Goal: Transaction & Acquisition: Subscribe to service/newsletter

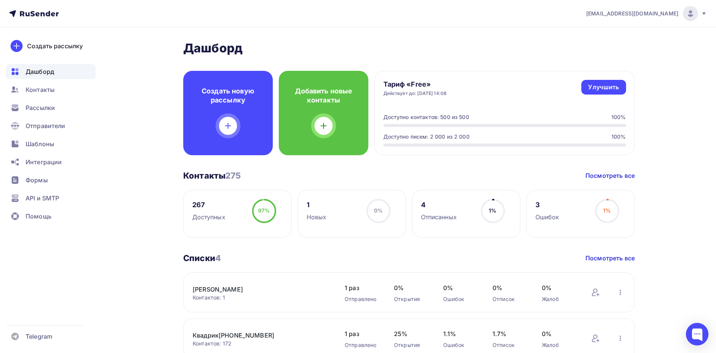
click at [592, 263] on div "Списки 4 Списки 4 Посмотреть все Я Контактов: 1 Добавить контакты Переименовать…" at bounding box center [409, 328] width 452 height 151
click at [595, 261] on link "Посмотреть все" at bounding box center [610, 257] width 49 height 9
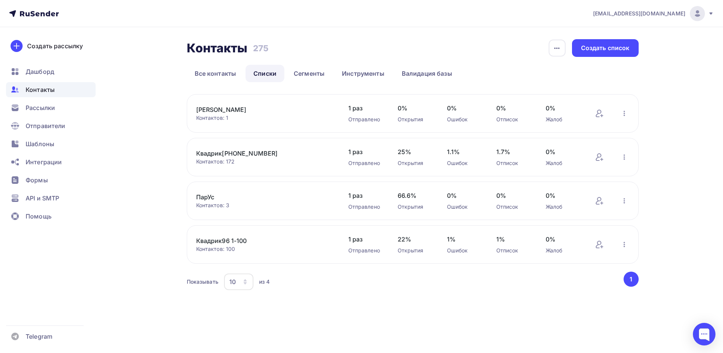
click at [198, 111] on link "[PERSON_NAME]" at bounding box center [260, 109] width 128 height 9
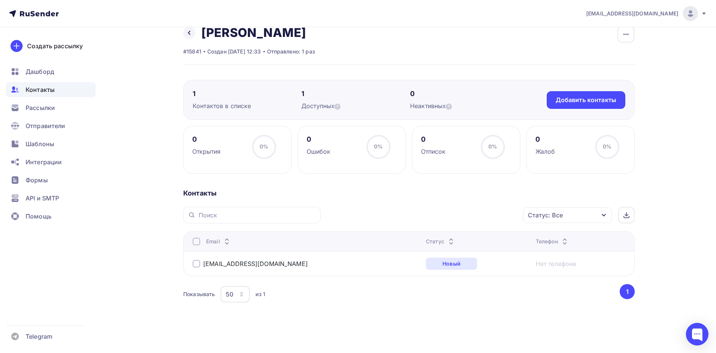
scroll to position [14, 0]
click at [465, 40] on div "Назад Я Переименовать список Скачать список Отписать адреса Настроить поля и пе…" at bounding box center [409, 45] width 452 height 40
click at [47, 184] on span "Формы" at bounding box center [37, 179] width 22 height 9
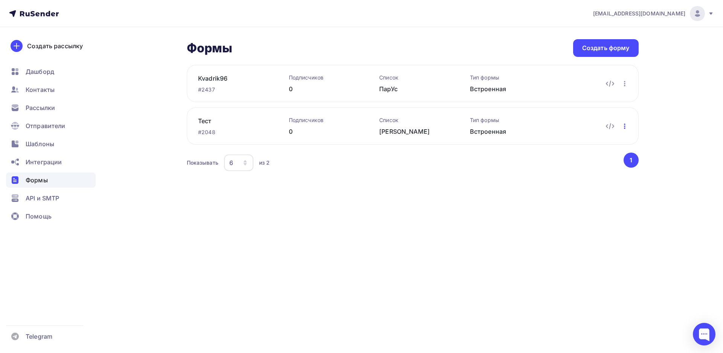
click at [623, 128] on icon "button" at bounding box center [624, 126] width 9 height 9
click at [459, 204] on div "sviridenko@ucoz-team.net Аккаунт Тарифы Выйти Создать рассылку Дашборд Контакты…" at bounding box center [361, 176] width 723 height 353
click at [609, 128] on icon at bounding box center [609, 126] width 9 height 9
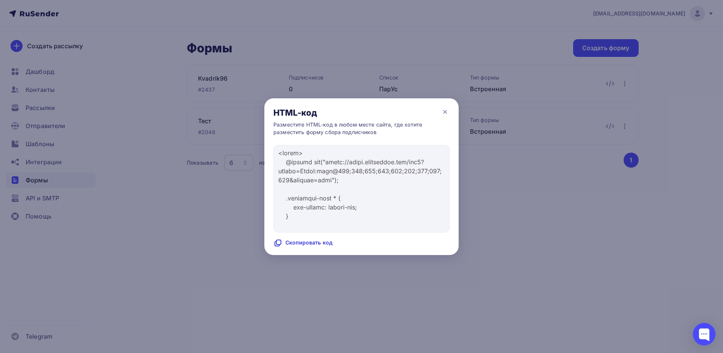
click at [302, 244] on div "Скопировать код" at bounding box center [302, 242] width 59 height 9
click at [446, 113] on icon at bounding box center [444, 111] width 3 height 3
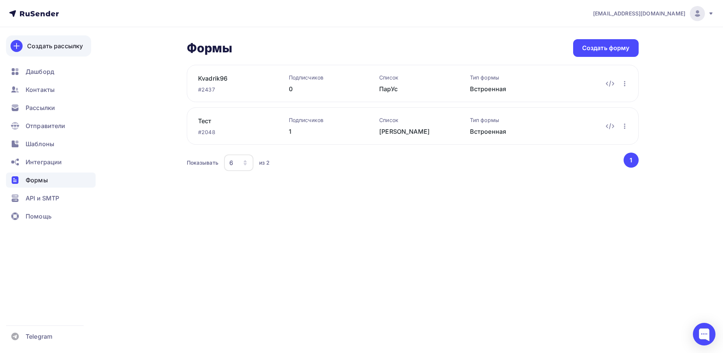
click at [45, 43] on div "Создать рассылку" at bounding box center [55, 45] width 56 height 9
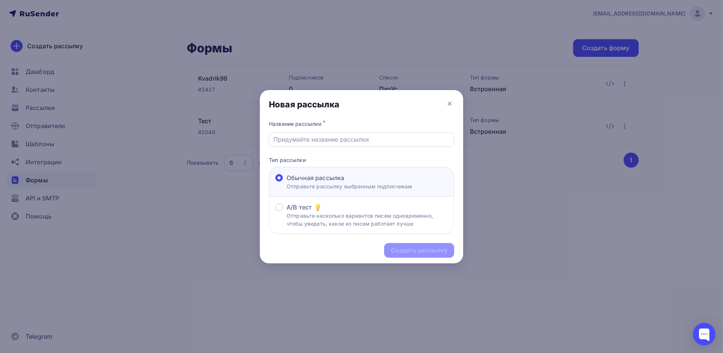
click at [320, 142] on input "text" at bounding box center [361, 139] width 177 height 9
drag, startPoint x: 319, startPoint y: 142, endPoint x: 251, endPoint y: 141, distance: 68.5
click at [273, 141] on input "Еуы" at bounding box center [361, 139] width 177 height 9
type input "test"
click at [410, 245] on div "Создать рассылку" at bounding box center [419, 250] width 70 height 15
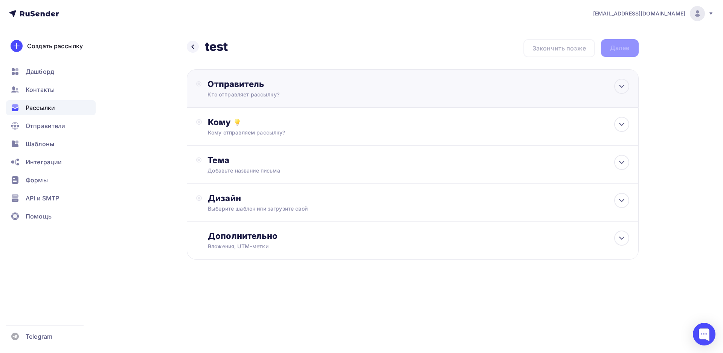
click at [257, 90] on div "Отправитель Кто отправляет рассылку? Email * sviridenko@ucoz-team.net info@otva…" at bounding box center [288, 89] width 163 height 20
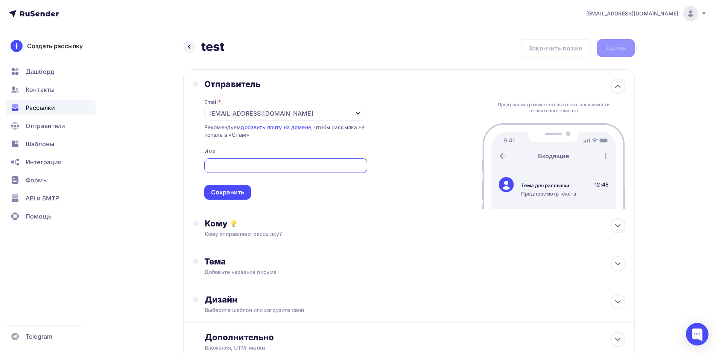
click at [285, 110] on div "sviridenko@ucoz-team.net" at bounding box center [261, 113] width 104 height 9
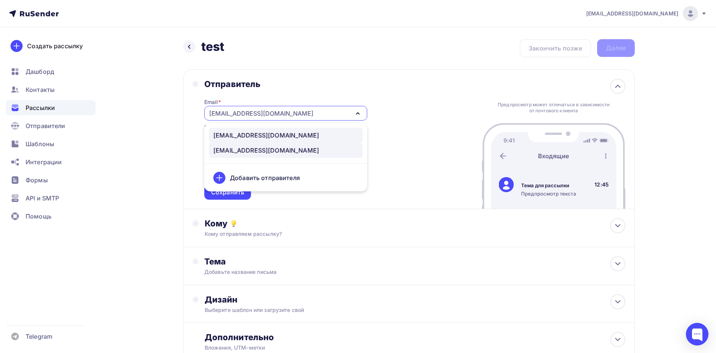
click at [279, 137] on div "info@otval.kvadrik96.ru" at bounding box center [266, 135] width 106 height 9
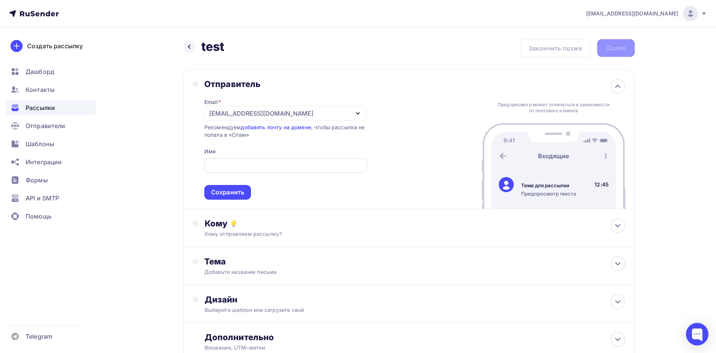
click at [240, 163] on input "text" at bounding box center [286, 165] width 154 height 9
type input "Test"
click at [233, 194] on div "Сохранить" at bounding box center [227, 192] width 33 height 9
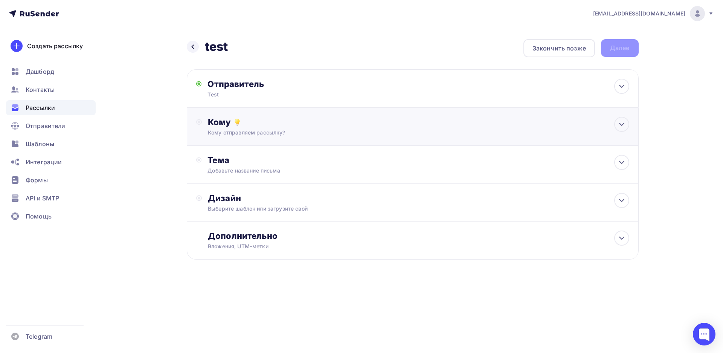
click at [248, 137] on div "Кому Кому отправляем рассылку? Списки получателей Выберите список Все списки id…" at bounding box center [413, 127] width 452 height 38
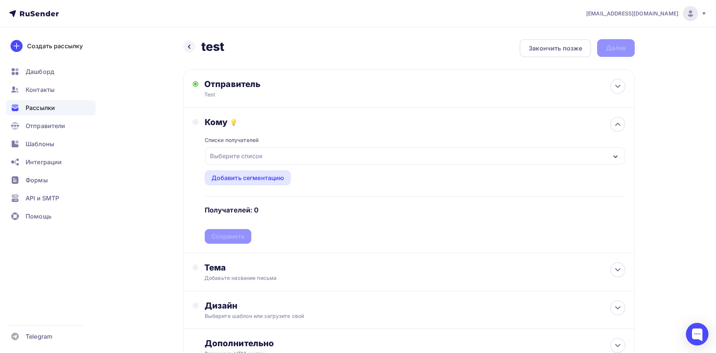
click at [257, 158] on div "Выберите список" at bounding box center [236, 156] width 59 height 14
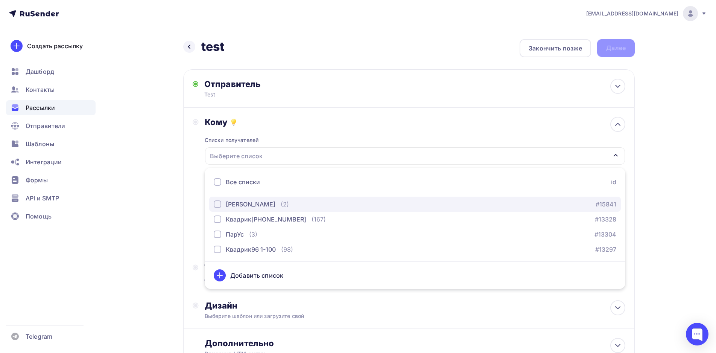
click at [216, 204] on div "button" at bounding box center [218, 204] width 8 height 8
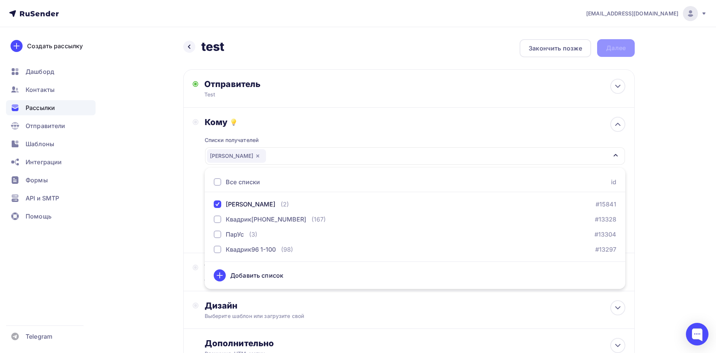
click at [161, 193] on div "Назад test test Закончить позже Далее Отправитель Test Email * info@otval.kvadr…" at bounding box center [358, 221] width 617 height 388
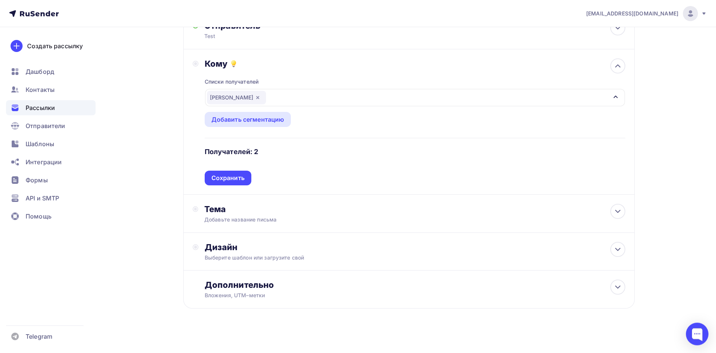
scroll to position [62, 0]
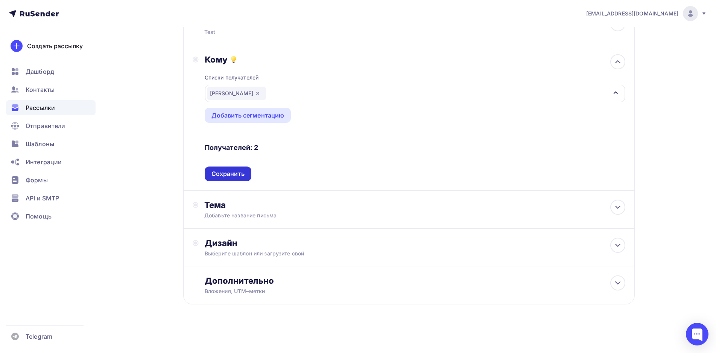
click at [238, 174] on div "Сохранить" at bounding box center [228, 173] width 33 height 9
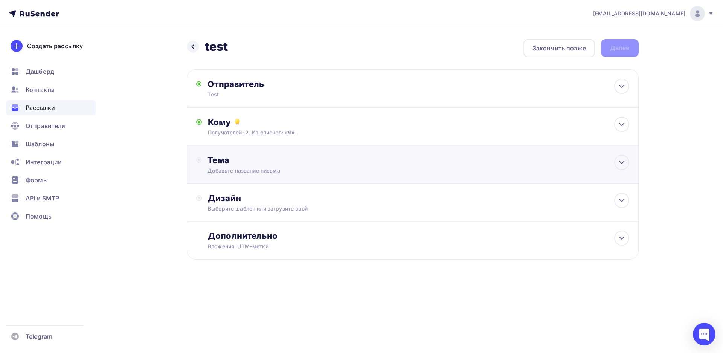
click at [242, 167] on div "Добавьте название письма" at bounding box center [274, 171] width 134 height 8
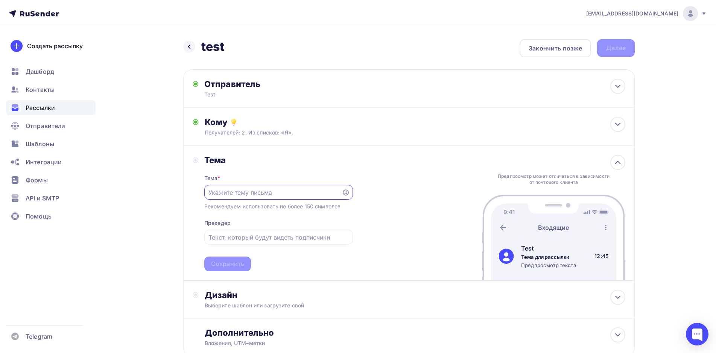
click at [253, 190] on input "text" at bounding box center [273, 192] width 129 height 9
type input "Test"
click at [237, 259] on div "Сохранить" at bounding box center [227, 263] width 47 height 15
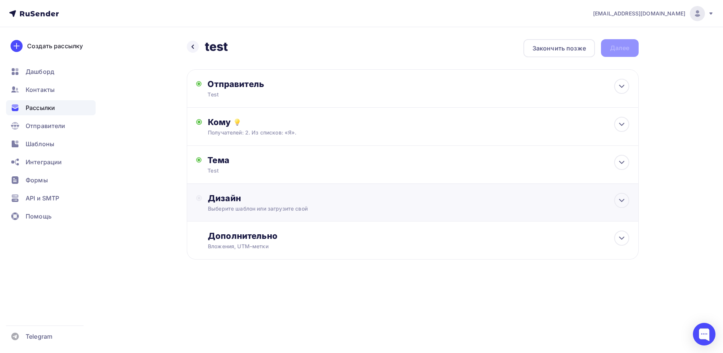
click at [253, 207] on div "Выберите шаблон или загрузите свой" at bounding box center [397, 209] width 379 height 8
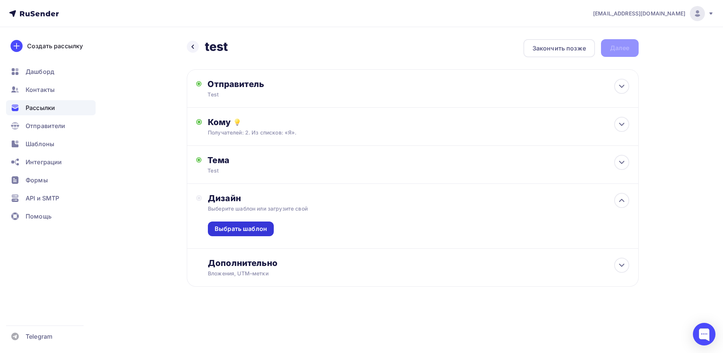
click at [251, 232] on div "Выбрать шаблон" at bounding box center [241, 228] width 52 height 9
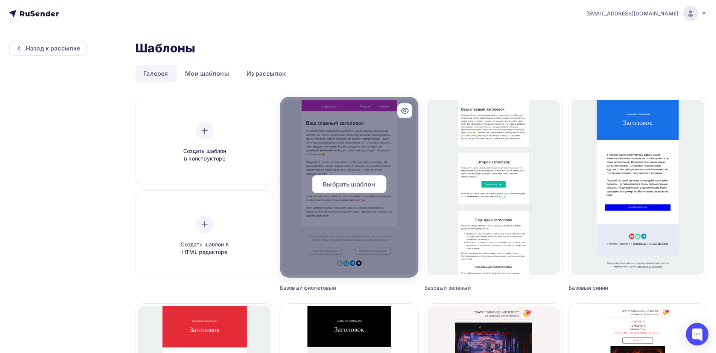
click at [338, 187] on span "Выбрать шаблон" at bounding box center [349, 184] width 52 height 9
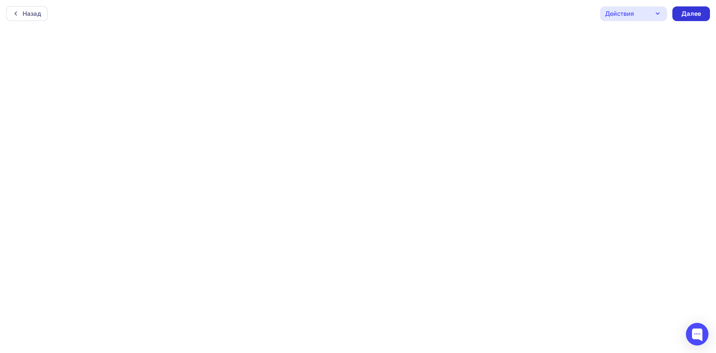
click at [695, 13] on div "Далее" at bounding box center [692, 13] width 20 height 9
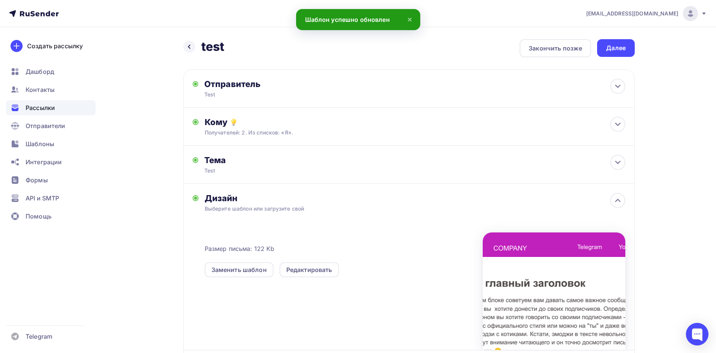
scroll to position [84, 0]
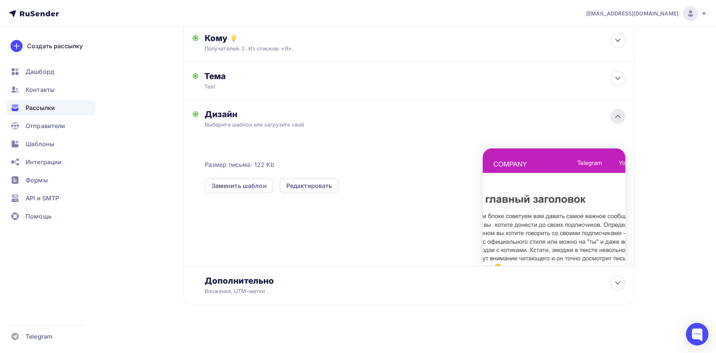
click at [620, 117] on icon at bounding box center [618, 116] width 5 height 2
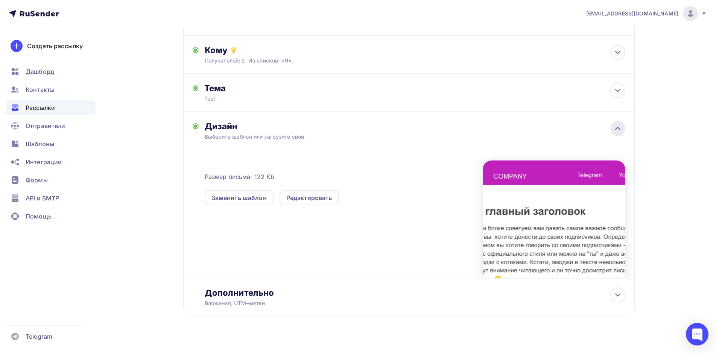
scroll to position [0, 0]
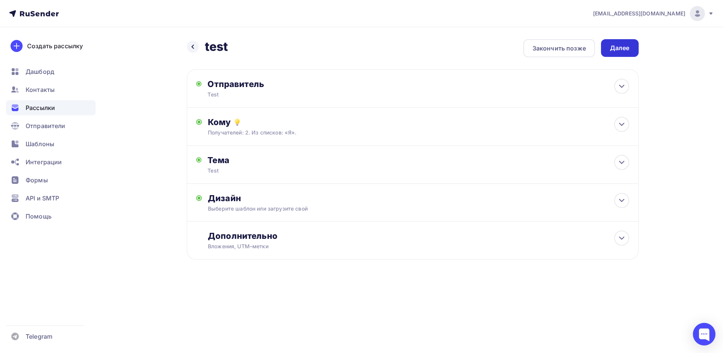
click at [628, 54] on div "Далее" at bounding box center [620, 48] width 38 height 18
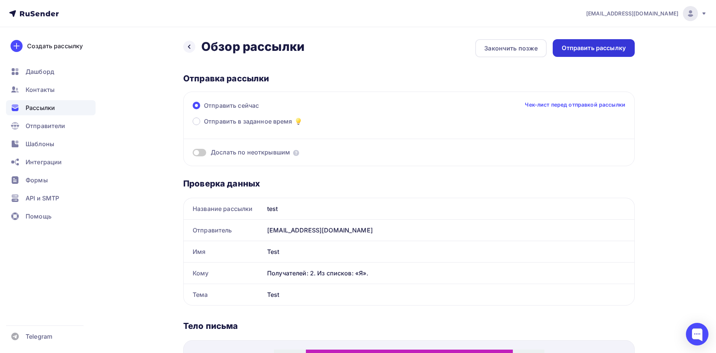
click at [602, 48] on div "Отправить рассылку" at bounding box center [594, 48] width 64 height 9
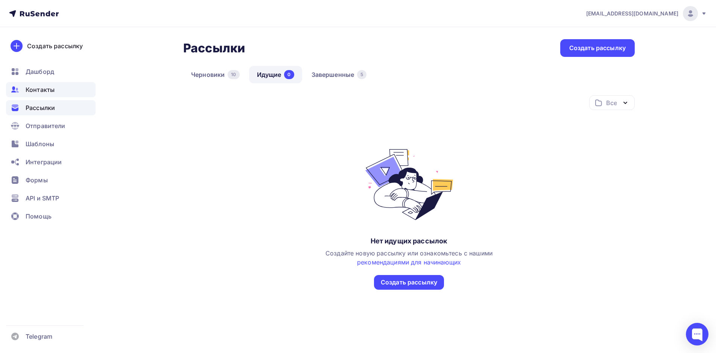
click at [27, 93] on span "Контакты" at bounding box center [40, 89] width 29 height 9
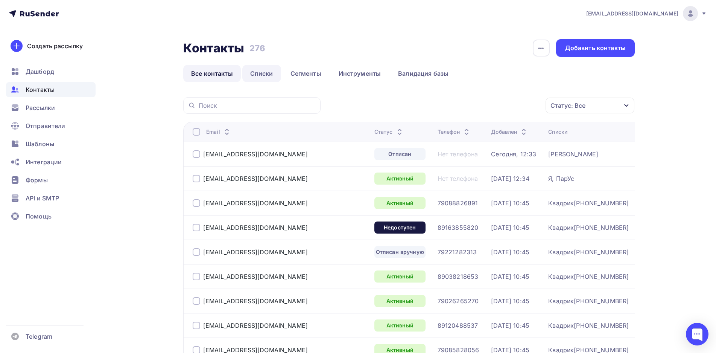
click at [262, 73] on link "Списки" at bounding box center [261, 73] width 39 height 17
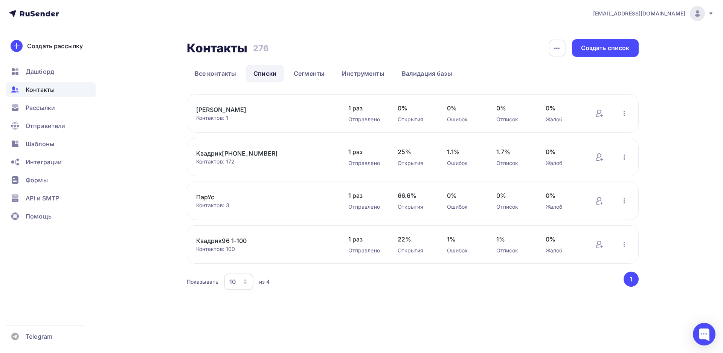
click at [198, 111] on link "[PERSON_NAME]" at bounding box center [260, 109] width 128 height 9
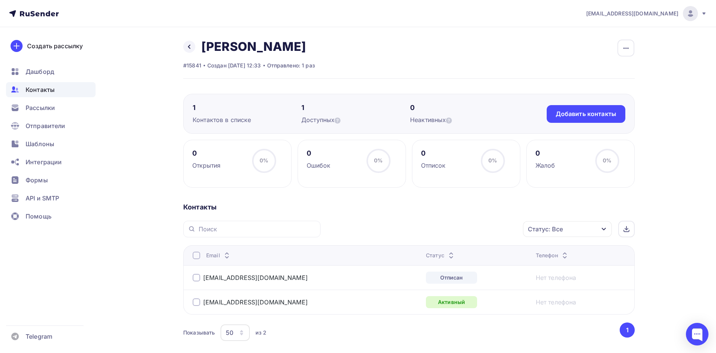
scroll to position [38, 0]
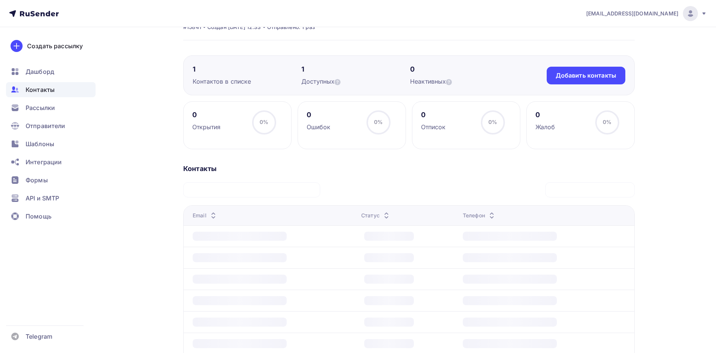
scroll to position [38, 0]
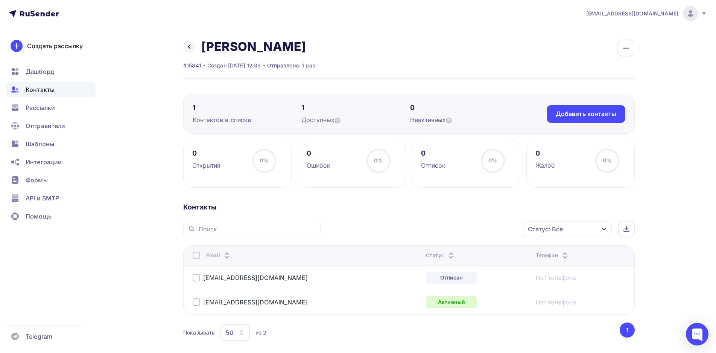
click at [195, 279] on div at bounding box center [197, 278] width 8 height 8
click at [506, 231] on icon "button" at bounding box center [507, 228] width 9 height 9
click at [436, 282] on div "Удалить" at bounding box center [438, 281] width 25 height 9
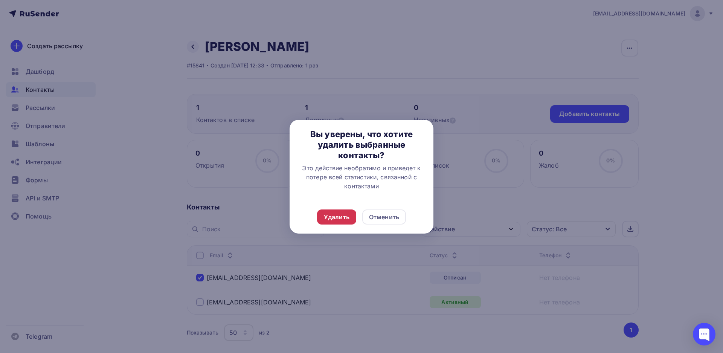
click at [334, 216] on div "Удалить" at bounding box center [337, 216] width 26 height 9
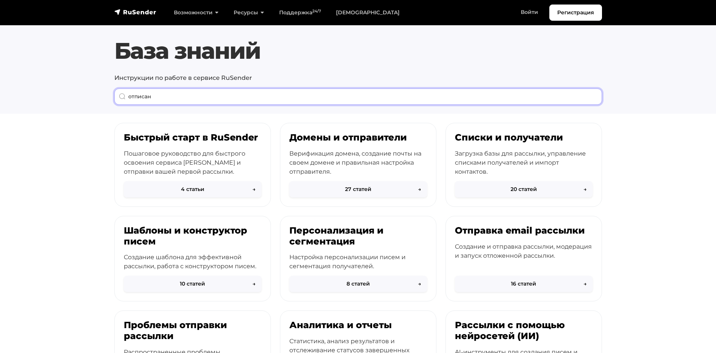
drag, startPoint x: 242, startPoint y: 90, endPoint x: 240, endPoint y: 94, distance: 4.6
click at [242, 90] on input "отписан" at bounding box center [358, 96] width 488 height 16
click at [206, 94] on input "отписан" at bounding box center [358, 96] width 488 height 16
click at [192, 94] on input "отписан" at bounding box center [358, 96] width 488 height 16
drag, startPoint x: 203, startPoint y: 97, endPoint x: 111, endPoint y: 90, distance: 92.2
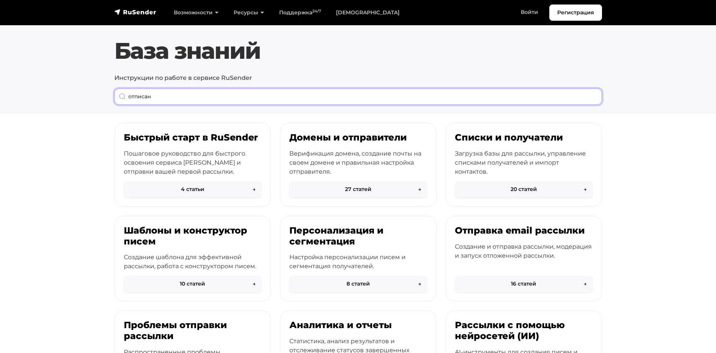
click at [114, 90] on input "отписан" at bounding box center [358, 96] width 488 height 16
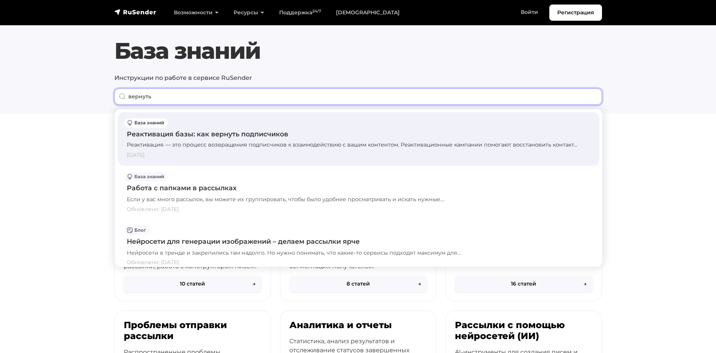
type input "вернуть"
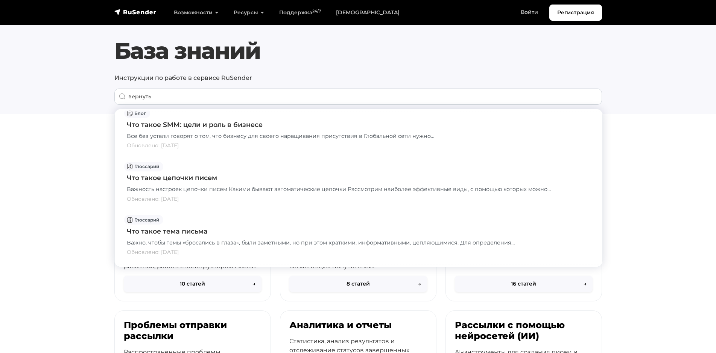
scroll to position [939, 0]
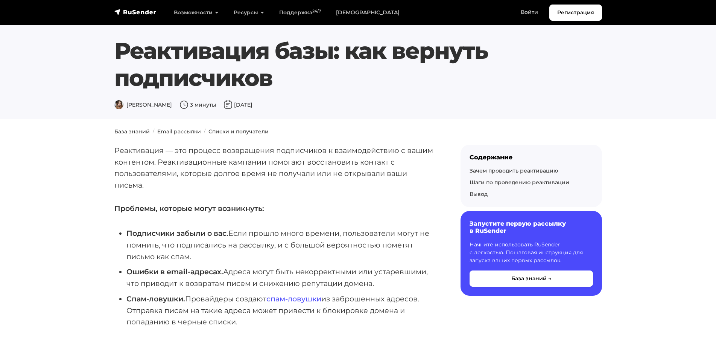
click at [311, 181] on p "Реактивация — это процесс возвращения подписчиков к взаимодействию с вашим конт…" at bounding box center [275, 179] width 322 height 69
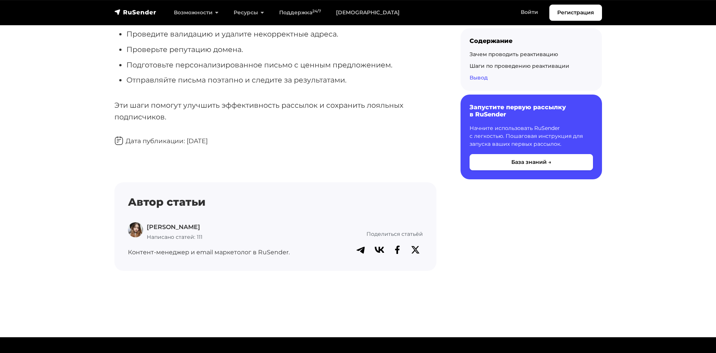
scroll to position [2035, 0]
